Goal: Task Accomplishment & Management: Manage account settings

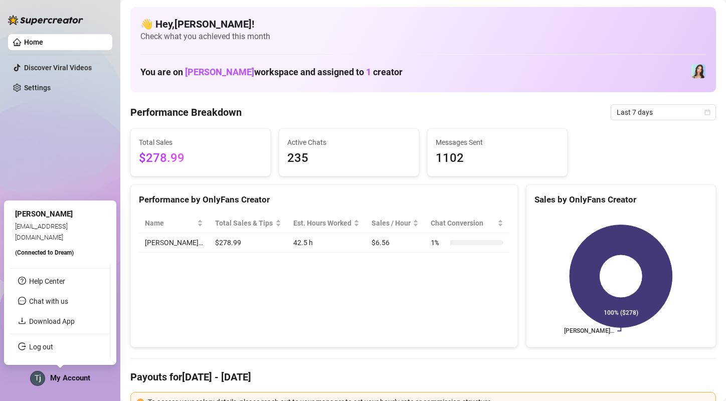
click at [53, 375] on span "My Account" at bounding box center [70, 377] width 40 height 9
click at [49, 351] on link "Log out" at bounding box center [41, 347] width 24 height 8
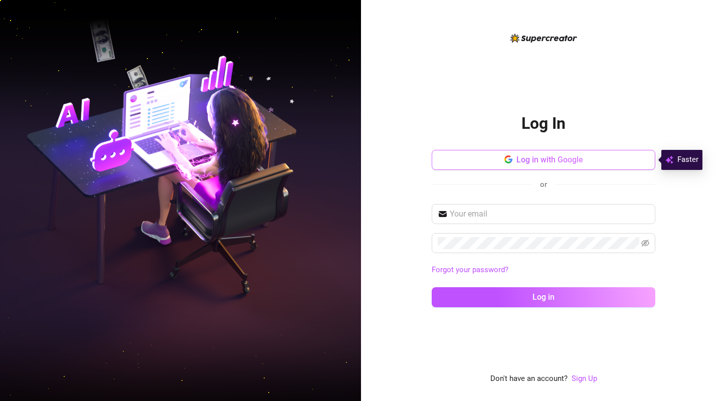
click at [541, 158] on span "Log in with Google" at bounding box center [549, 160] width 67 height 10
